Goal: Task Accomplishment & Management: Use online tool/utility

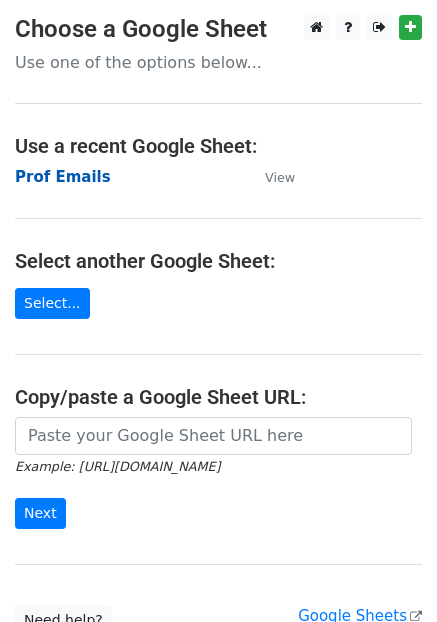
click at [80, 183] on strong "Prof Emails" at bounding box center [63, 177] width 96 height 18
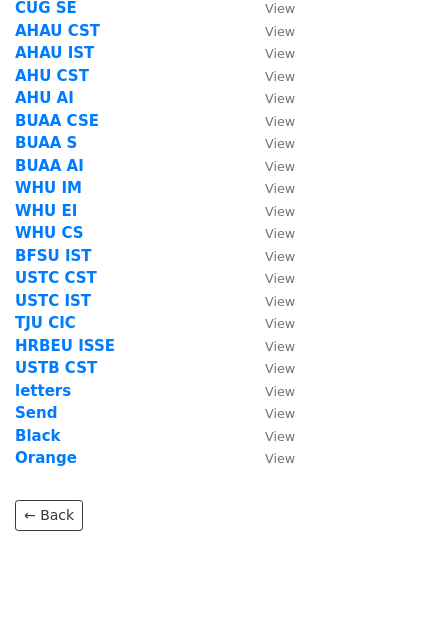
scroll to position [547, 0]
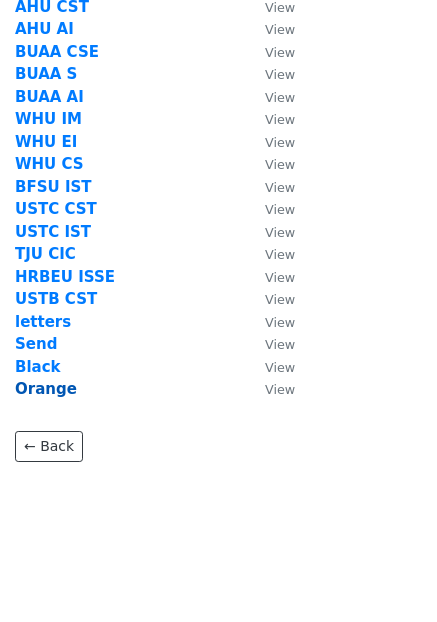
click at [49, 386] on strong "Orange" at bounding box center [46, 389] width 62 height 18
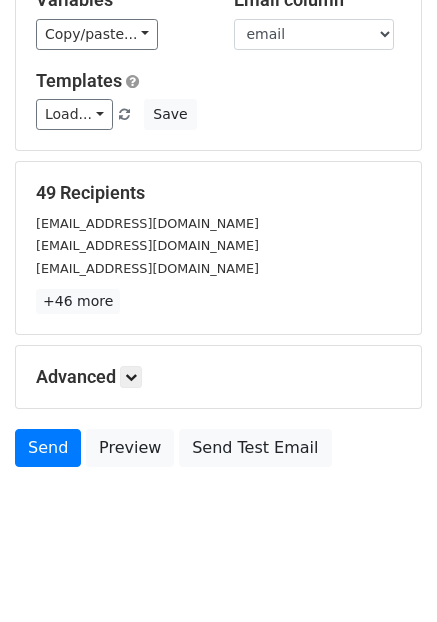
scroll to position [155, 0]
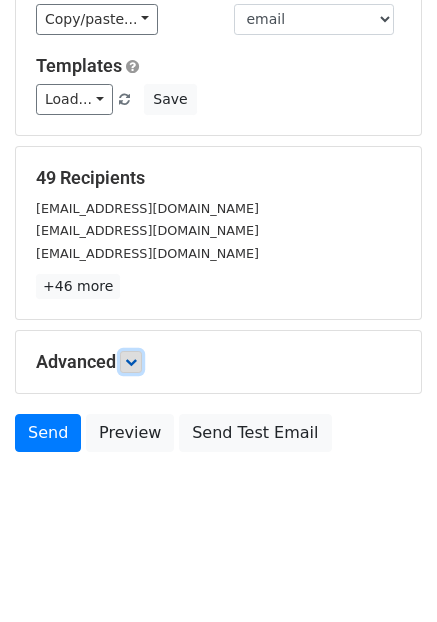
click at [133, 363] on icon at bounding box center [131, 362] width 12 height 12
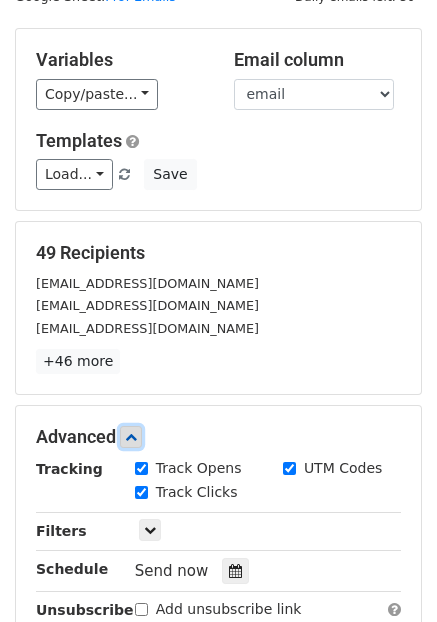
scroll to position [79, 0]
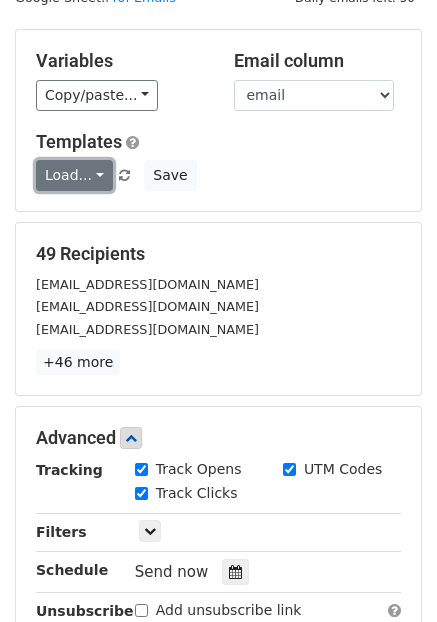
click at [88, 176] on link "Load..." at bounding box center [74, 175] width 77 height 31
click at [84, 215] on link "Prof" at bounding box center [116, 221] width 158 height 32
click at [95, 182] on link "Load..." at bounding box center [74, 175] width 77 height 31
click at [86, 216] on link "Prof" at bounding box center [116, 221] width 158 height 32
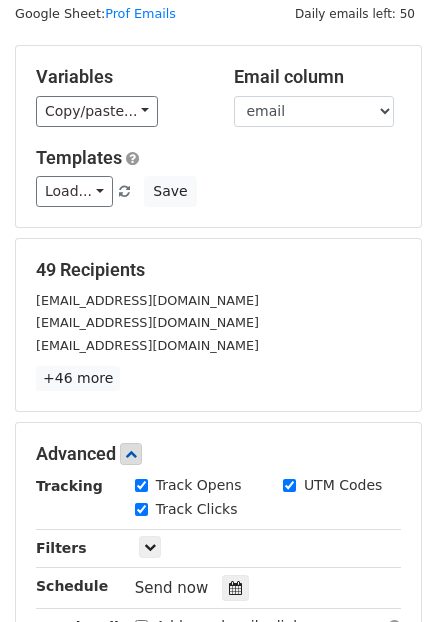
scroll to position [70, 0]
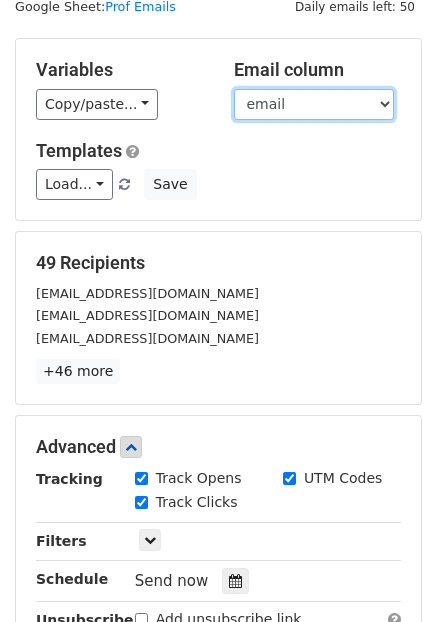
click at [357, 111] on select "link research name university name email" at bounding box center [314, 104] width 160 height 31
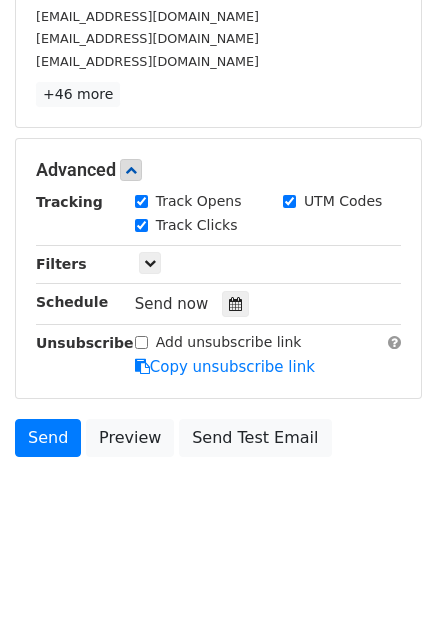
scroll to position [351, 0]
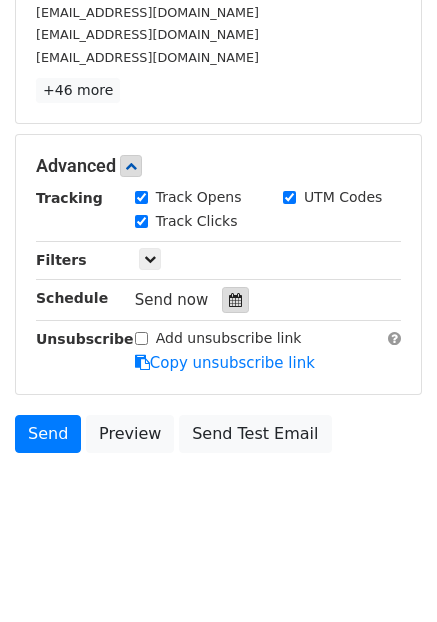
click at [222, 303] on div at bounding box center [235, 300] width 27 height 26
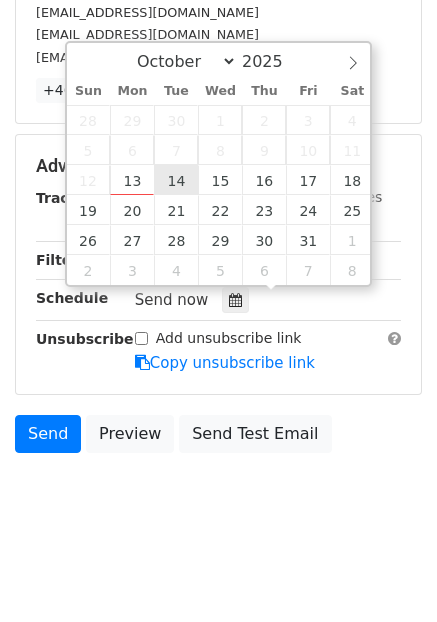
type input "2025-10-14 12:00"
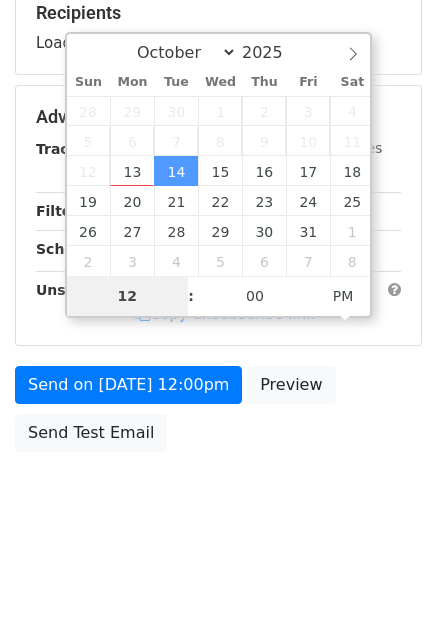
scroll to position [319, 0]
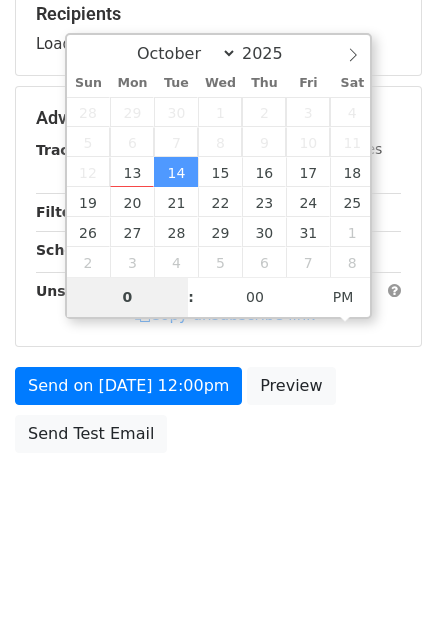
type input "05"
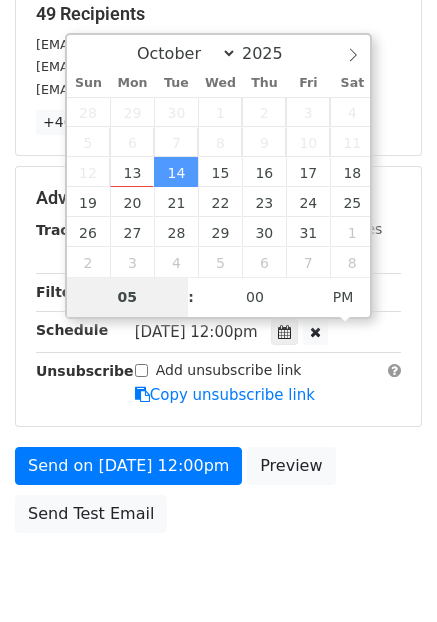
scroll to position [351, 0]
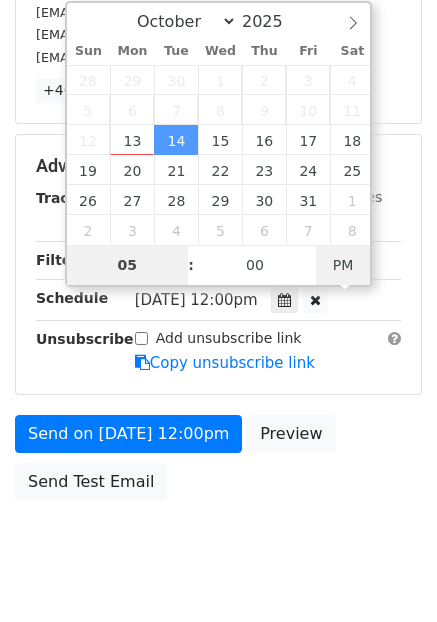
type input "2025-10-14 05:00"
click at [352, 278] on span "AM" at bounding box center [343, 265] width 55 height 40
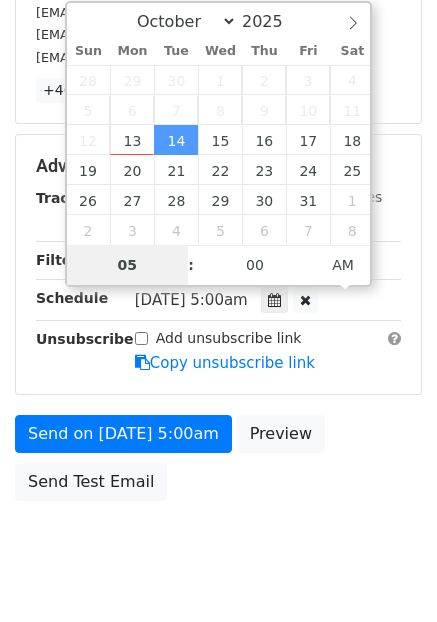
scroll to position [319, 0]
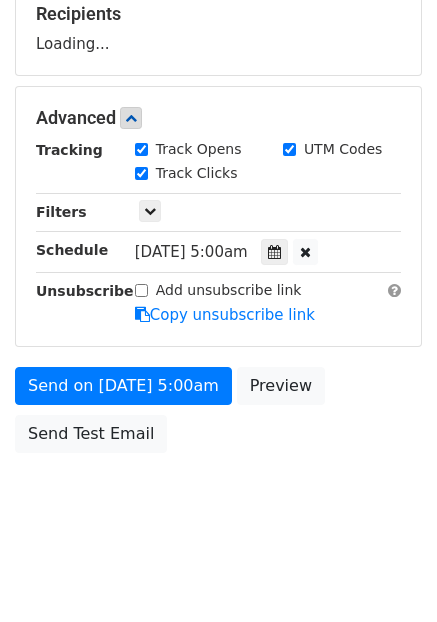
click at [205, 509] on body "New Campaign Daily emails left: 50 Google Sheet: Prof Emails Variables Copy/pas…" at bounding box center [218, 119] width 437 height 846
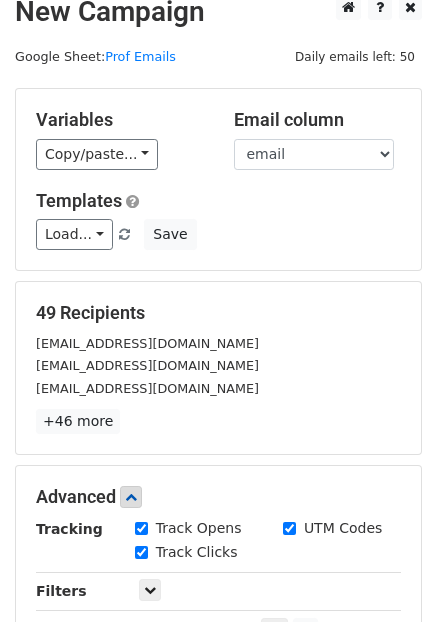
scroll to position [0, 0]
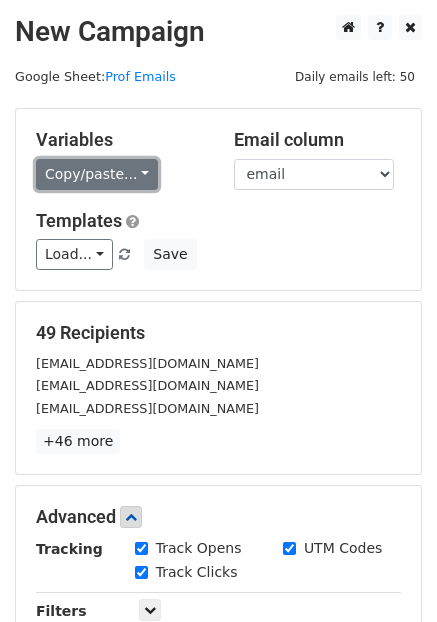
click at [122, 178] on link "Copy/paste..." at bounding box center [97, 174] width 122 height 31
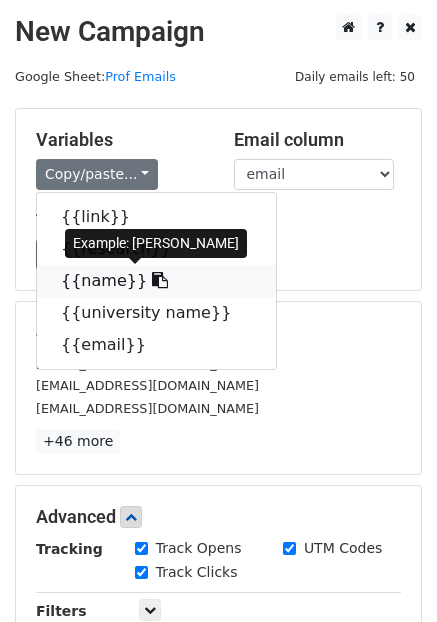
click at [121, 274] on link "{{name}}" at bounding box center [156, 281] width 239 height 32
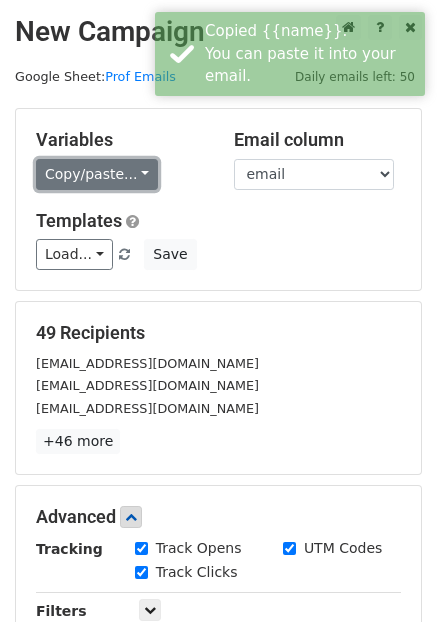
click at [113, 174] on link "Copy/paste..." at bounding box center [97, 174] width 122 height 31
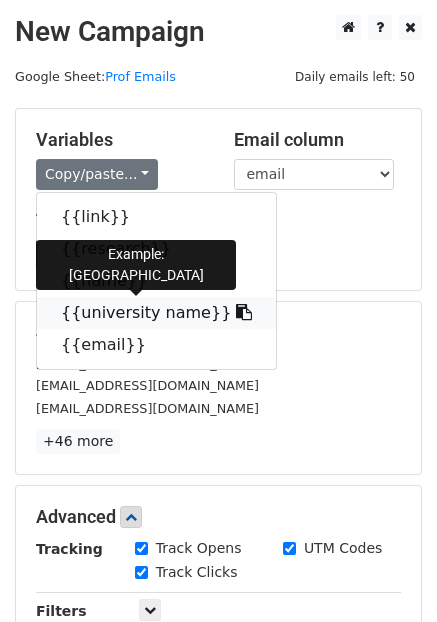
click at [92, 309] on link "{{university name}}" at bounding box center [156, 313] width 239 height 32
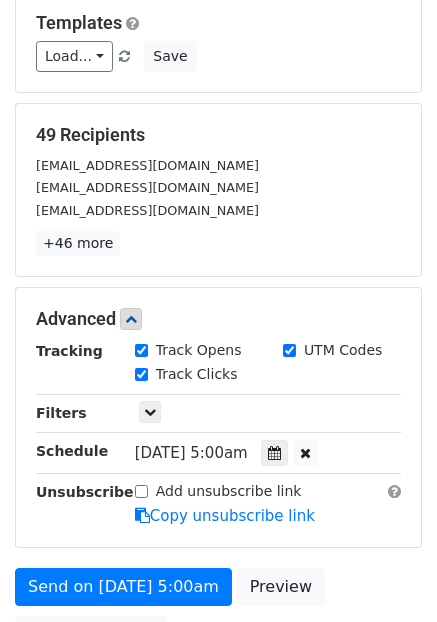
scroll to position [399, 0]
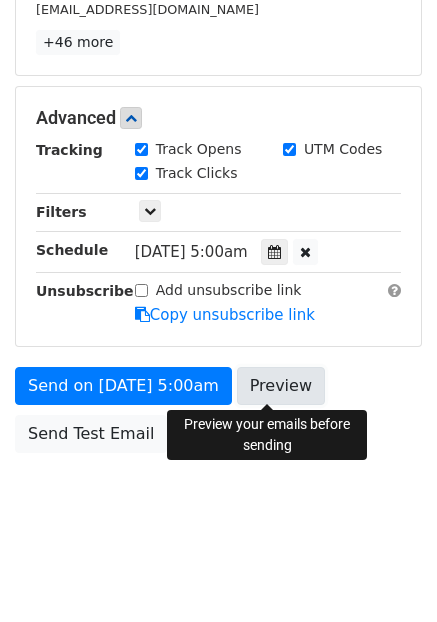
click at [265, 392] on link "Preview" at bounding box center [281, 386] width 88 height 38
click at [258, 383] on link "Preview" at bounding box center [281, 386] width 88 height 38
click at [107, 520] on body "New Campaign Daily emails left: 50 Google Sheet: Prof Emails Variables Copy/pas…" at bounding box center [218, 79] width 437 height 926
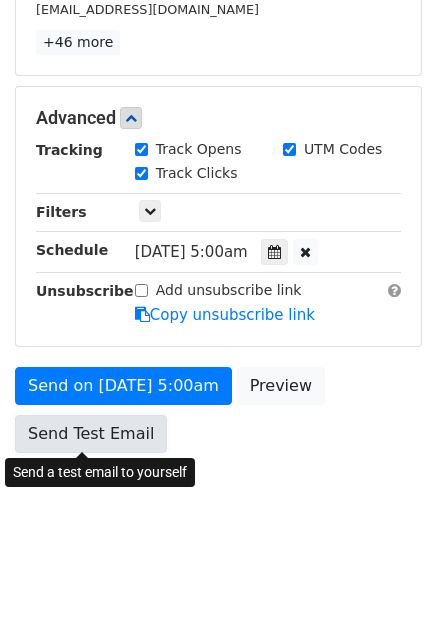
click at [107, 441] on link "Send Test Email" at bounding box center [91, 434] width 152 height 38
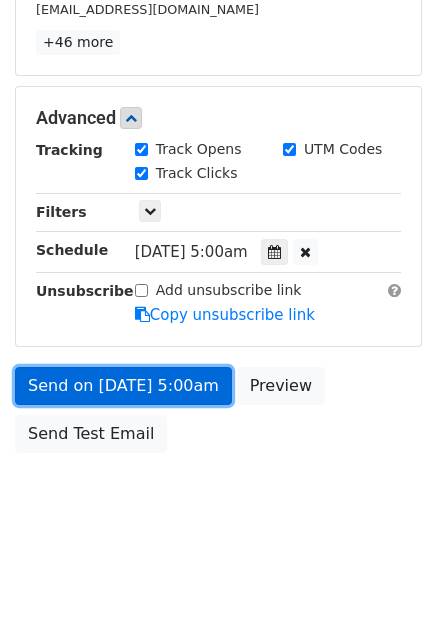
click at [142, 382] on link "Send on Oct 14 at 5:00am" at bounding box center [123, 386] width 217 height 38
